Goal: Information Seeking & Learning: Learn about a topic

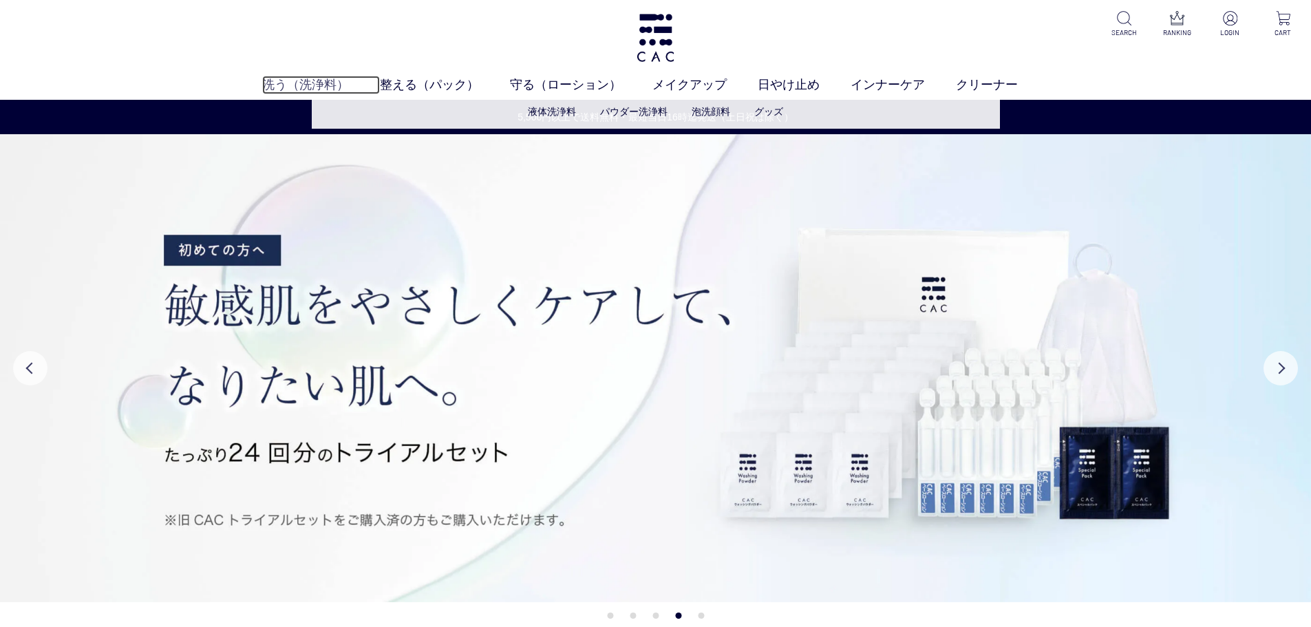
click at [312, 81] on link "洗う（洗浄料）" at bounding box center [321, 85] width 118 height 19
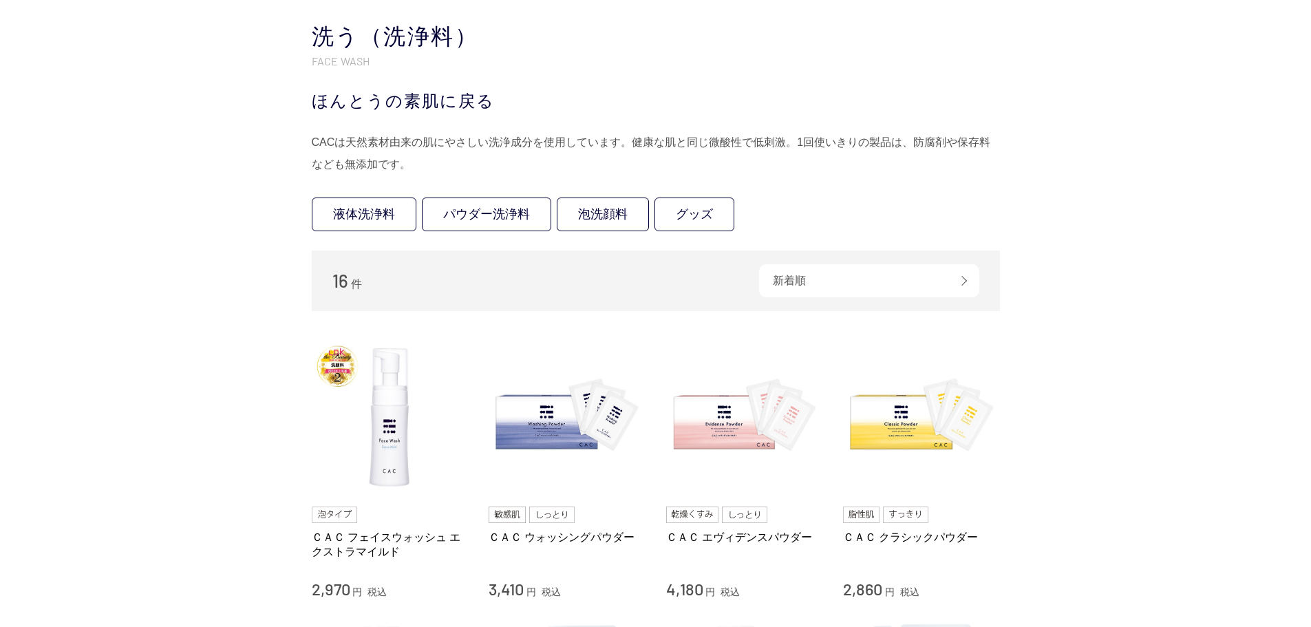
scroll to position [138, 0]
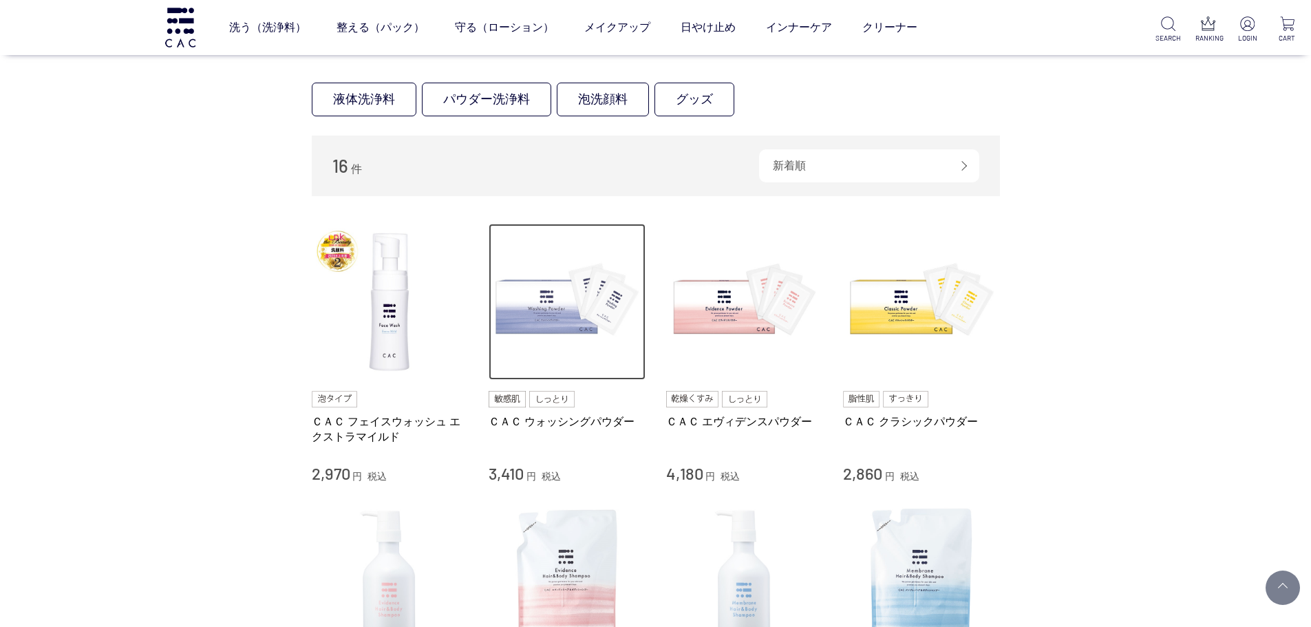
click at [574, 303] on img at bounding box center [567, 302] width 157 height 157
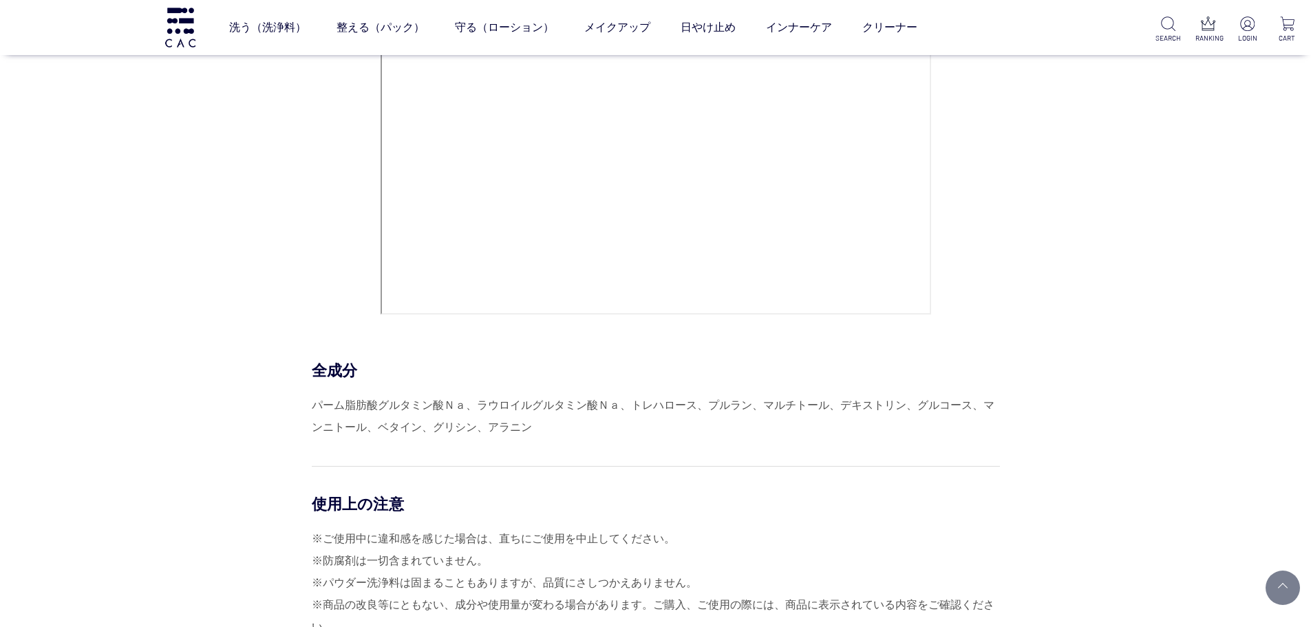
scroll to position [5989, 0]
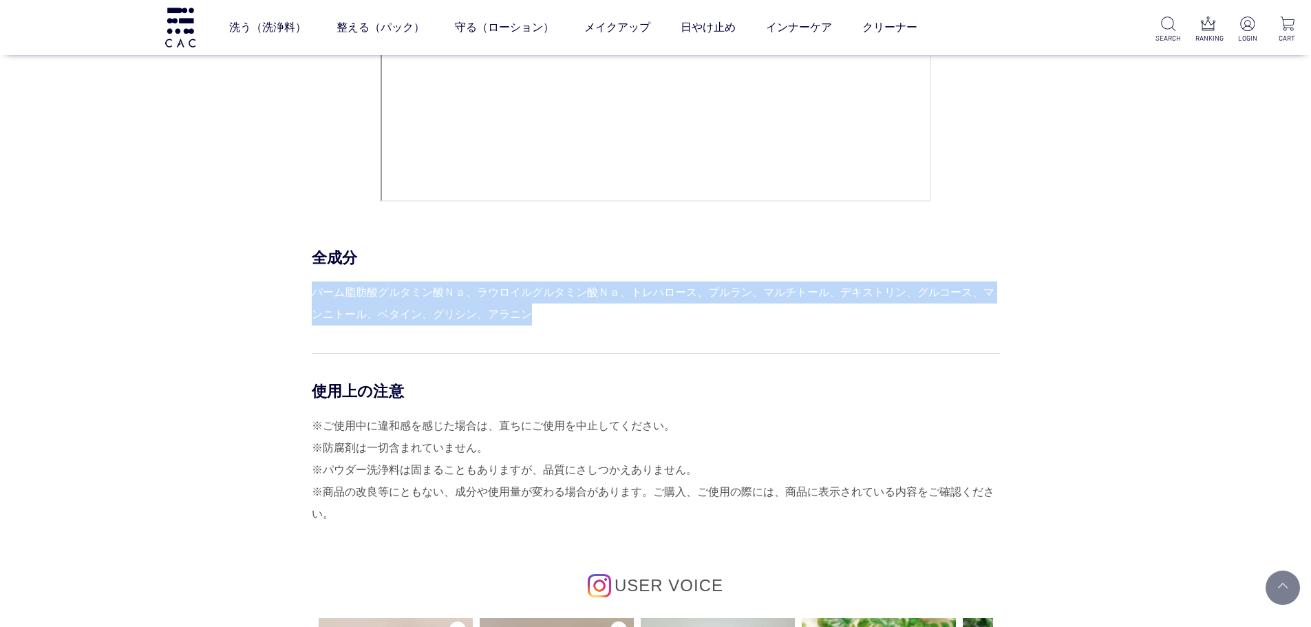
drag, startPoint x: 312, startPoint y: 293, endPoint x: 518, endPoint y: 317, distance: 207.8
click at [518, 317] on div "パーム脂肪酸グルタミン酸Ｎａ、ラウロイルグルタミン酸Ｎａ、トレハロース、プルラン、マルチトール、デキストリン、グルコース、マンニトール、ベタイン、グリシン、ア…" at bounding box center [656, 304] width 688 height 44
copy div "パーム脂肪酸グルタミン酸Ｎａ、ラウロイルグルタミン酸Ｎａ、トレハロース、プルラン、マルチトール、デキストリン、グルコース、マンニトール、ベタイン、グリシン、ア…"
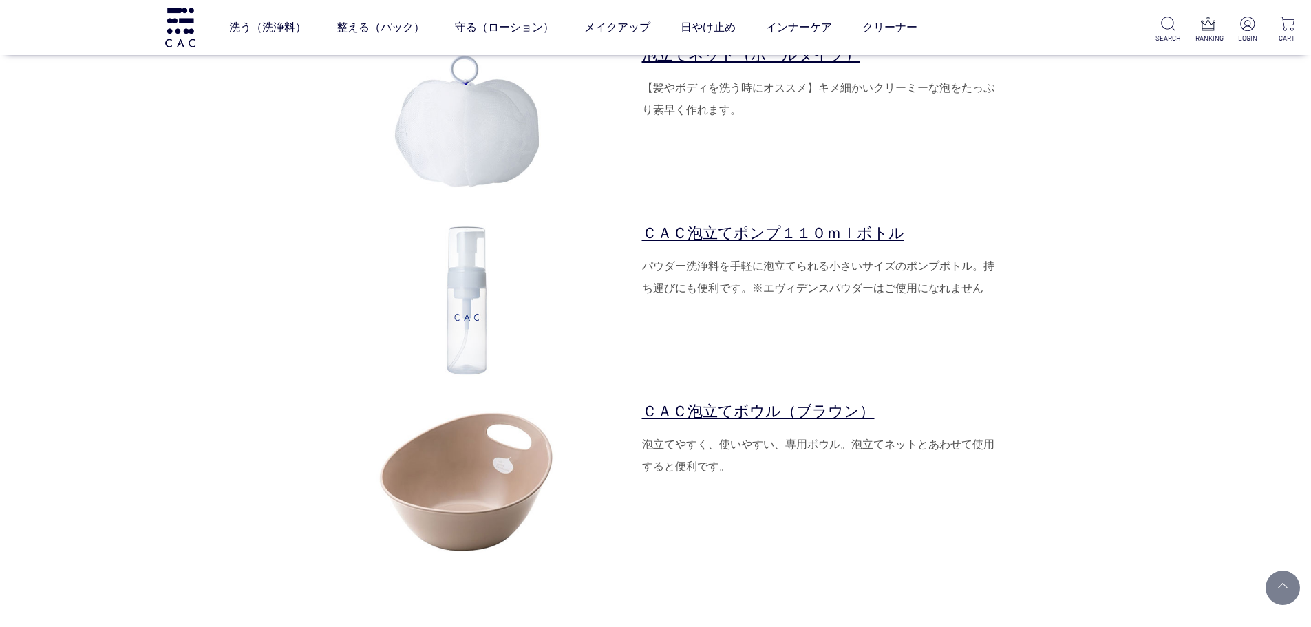
scroll to position [4475, 0]
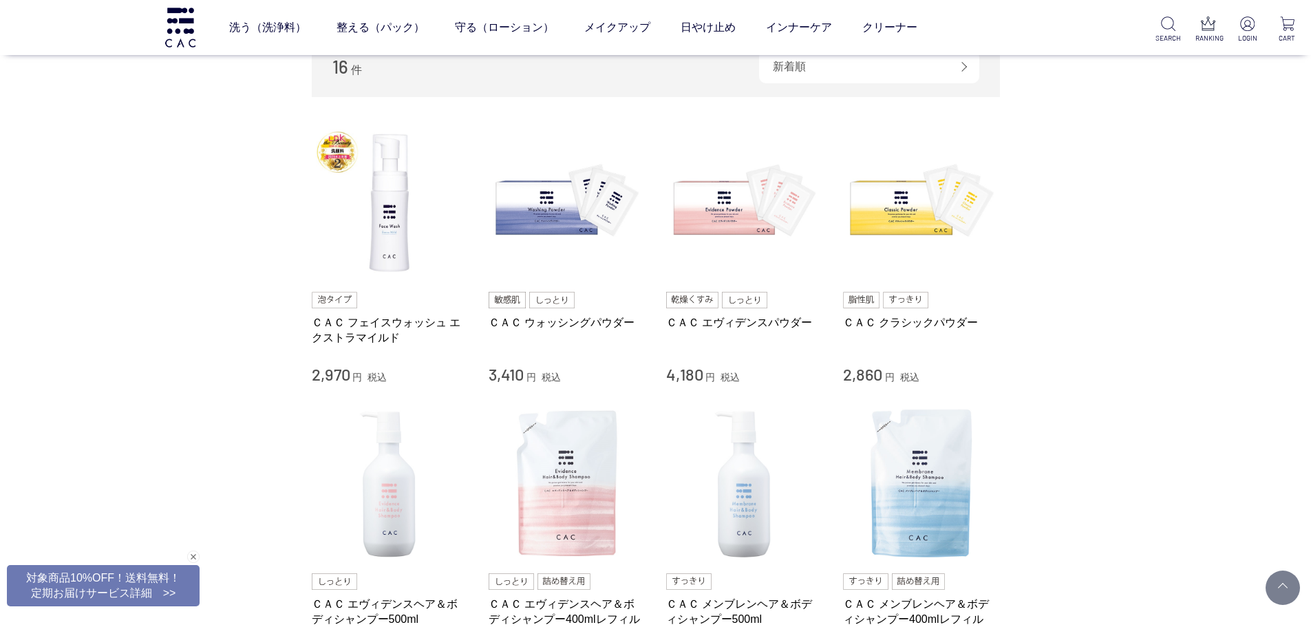
scroll to position [138, 0]
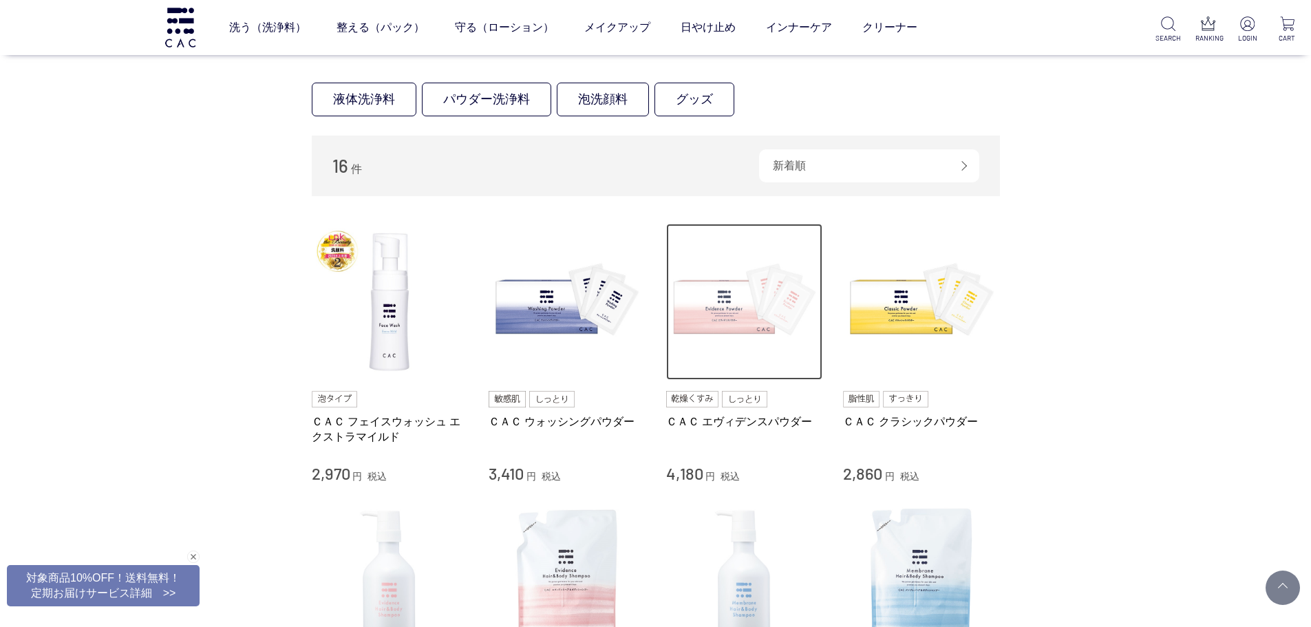
click at [727, 309] on img at bounding box center [744, 302] width 157 height 157
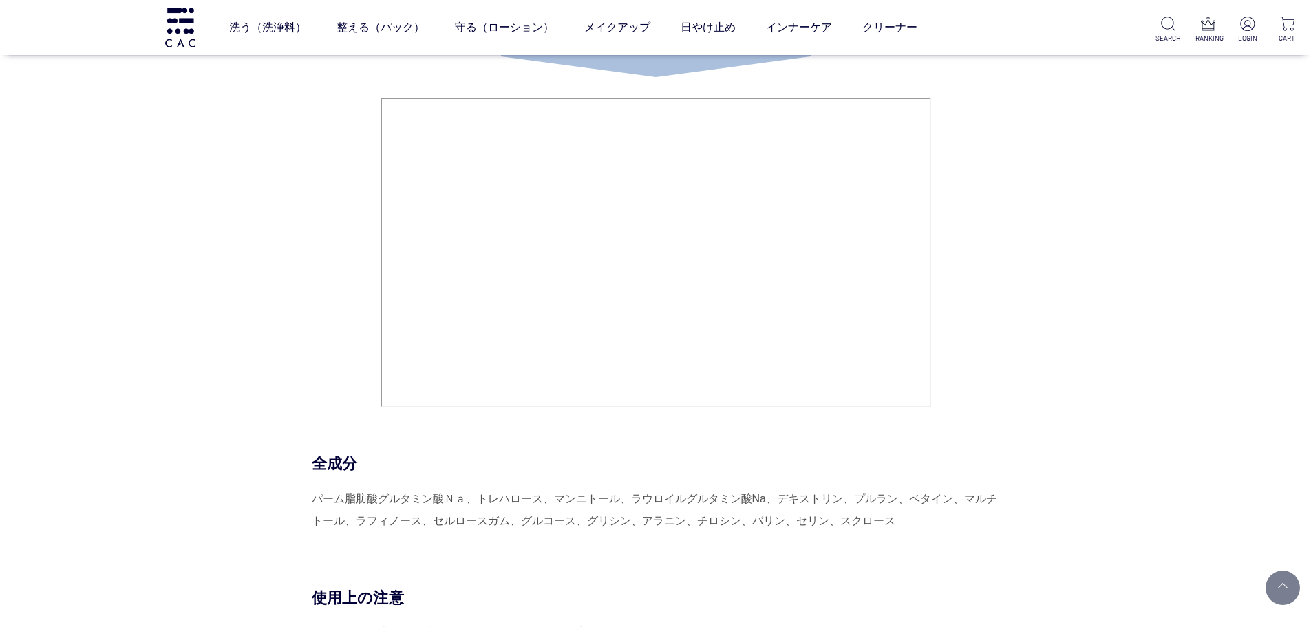
scroll to position [5645, 0]
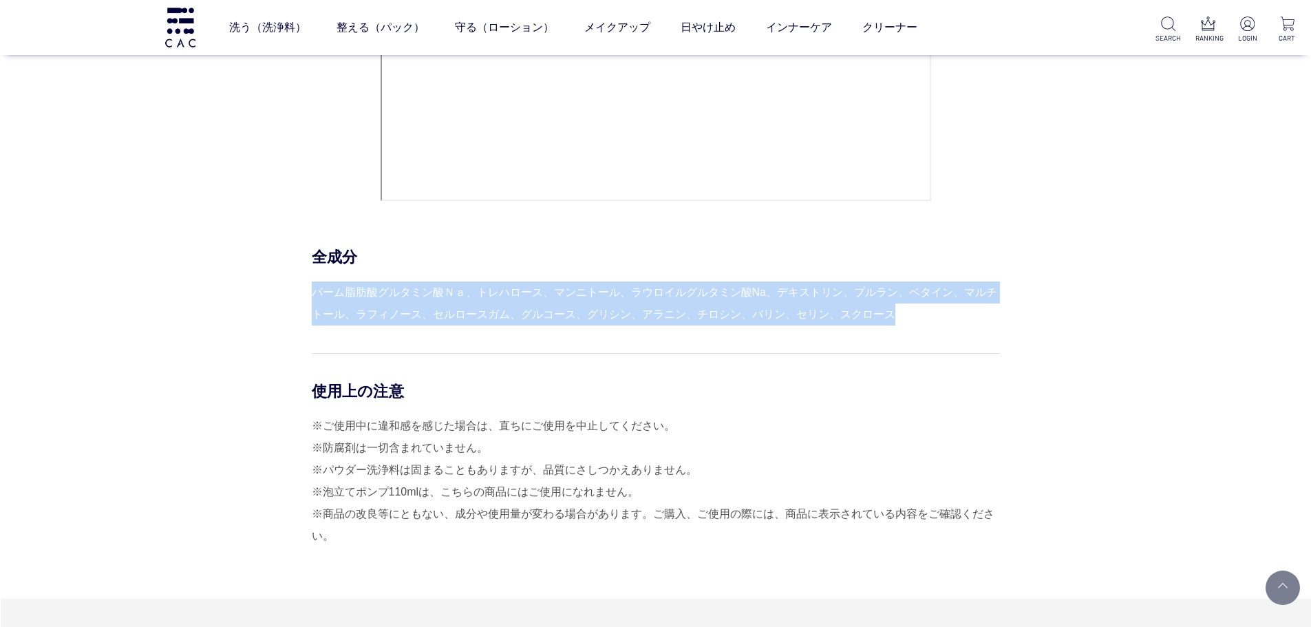
drag, startPoint x: 313, startPoint y: 292, endPoint x: 875, endPoint y: 315, distance: 562.9
click at [885, 316] on div "パーム脂肪酸グルタミン酸Ｎａ、トレハロース、マンニトール、ラウロイルグルタミン酸Na、デキストリン、プルラン、ベタイン、マルチトール、ラフィノース、セルロース…" at bounding box center [656, 304] width 688 height 44
copy div "パーム脂肪酸グルタミン酸Ｎａ、トレハロース、マンニトール、ラウロイルグルタミン酸Na、デキストリン、プルラン、ベタイン、マルチトール、ラフィノース、セルロース…"
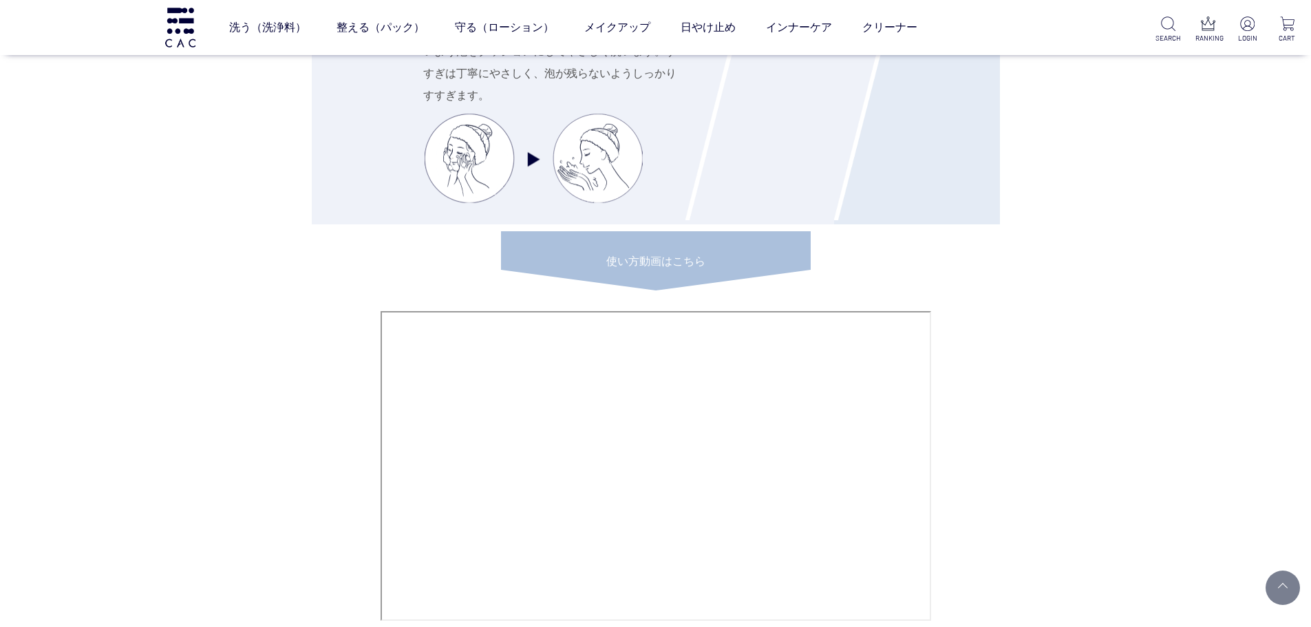
scroll to position [5094, 0]
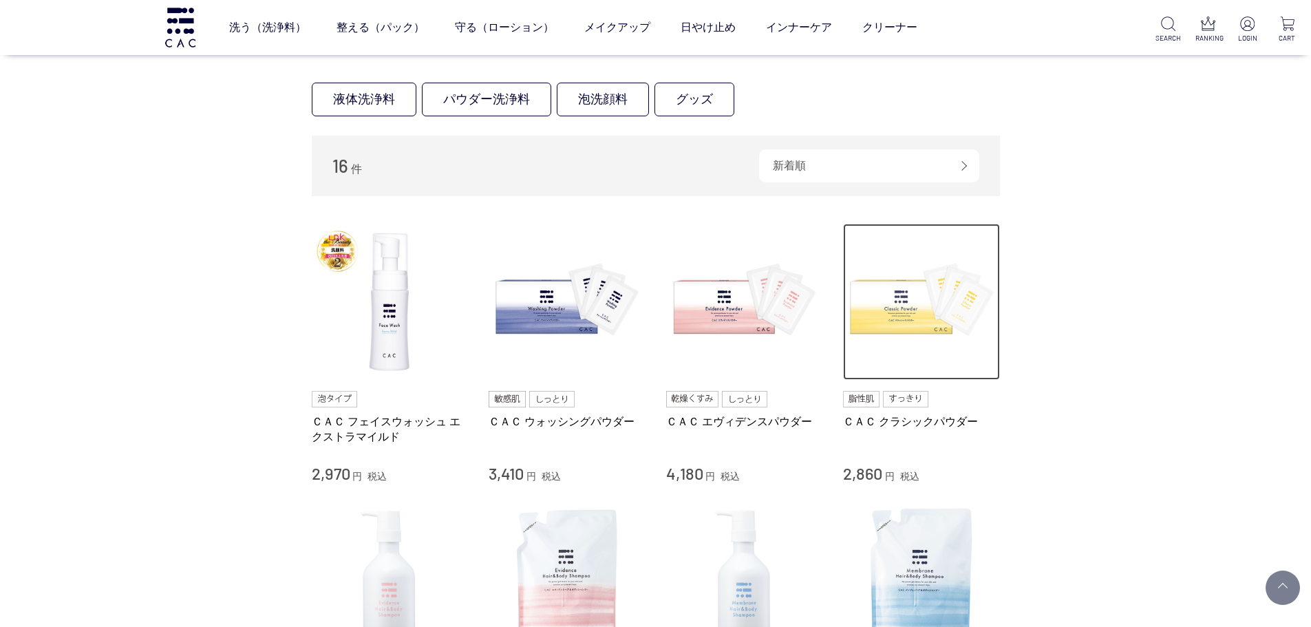
click at [929, 311] on img at bounding box center [921, 302] width 157 height 157
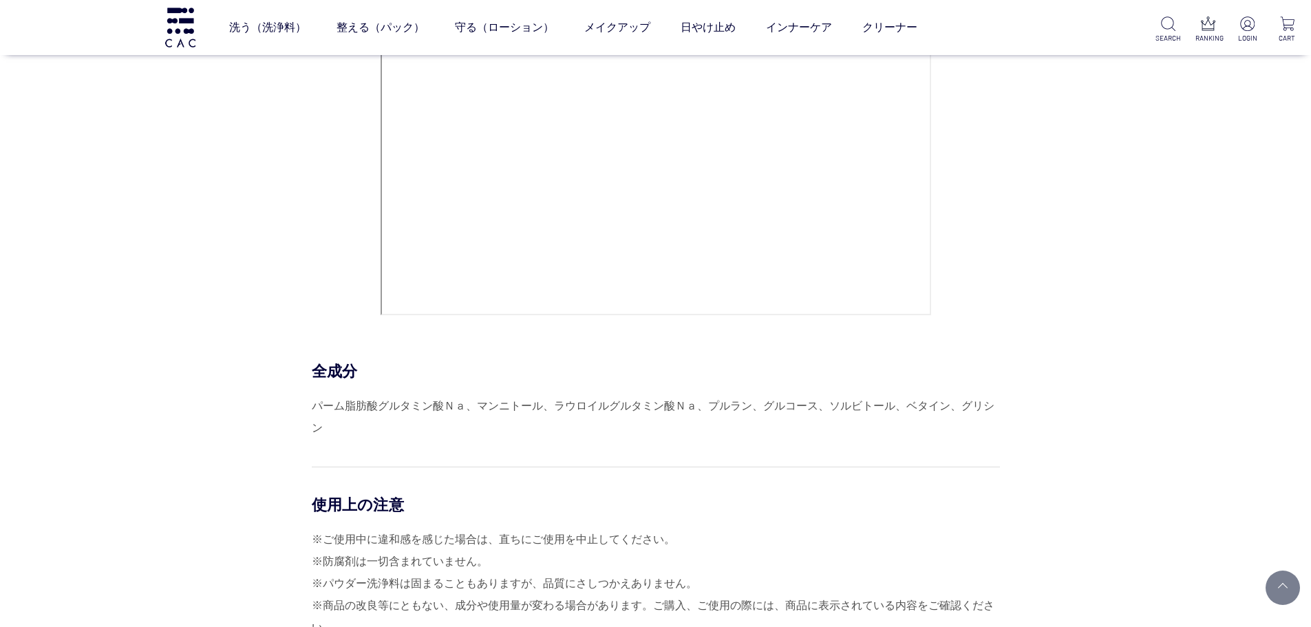
scroll to position [5783, 0]
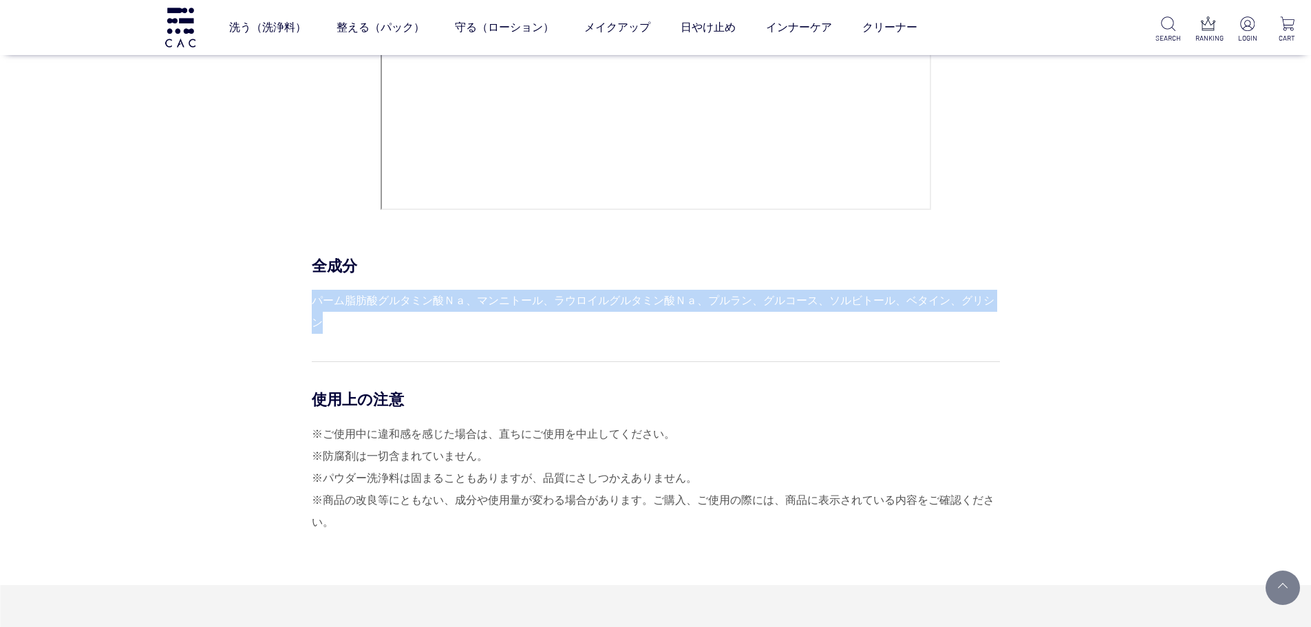
drag, startPoint x: 313, startPoint y: 299, endPoint x: 997, endPoint y: 306, distance: 683.6
click at [997, 306] on div "パーム脂肪酸グルタミン酸Ｎａ、マンニトール、ラウロイルグルタミン酸Ｎａ、プルラン、グルコース、ソルビトール、ベタイン、グリシン" at bounding box center [656, 312] width 688 height 44
copy div "パーム脂肪酸グルタミン酸Ｎａ、マンニトール、ラウロイルグルタミン酸Ｎａ、プルラン、グルコース、ソルビトール、ベタイン、グリシン"
